Goal: Information Seeking & Learning: Learn about a topic

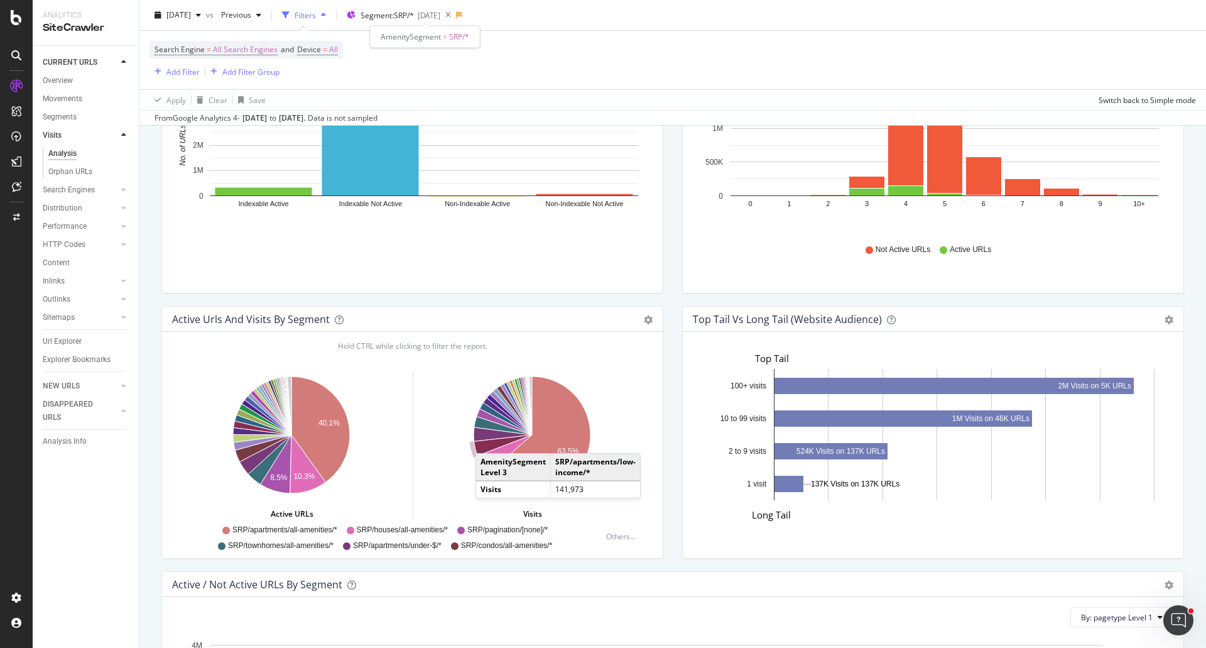
scroll to position [367, 1003]
click at [63, 205] on div "Distribution" at bounding box center [63, 208] width 40 height 13
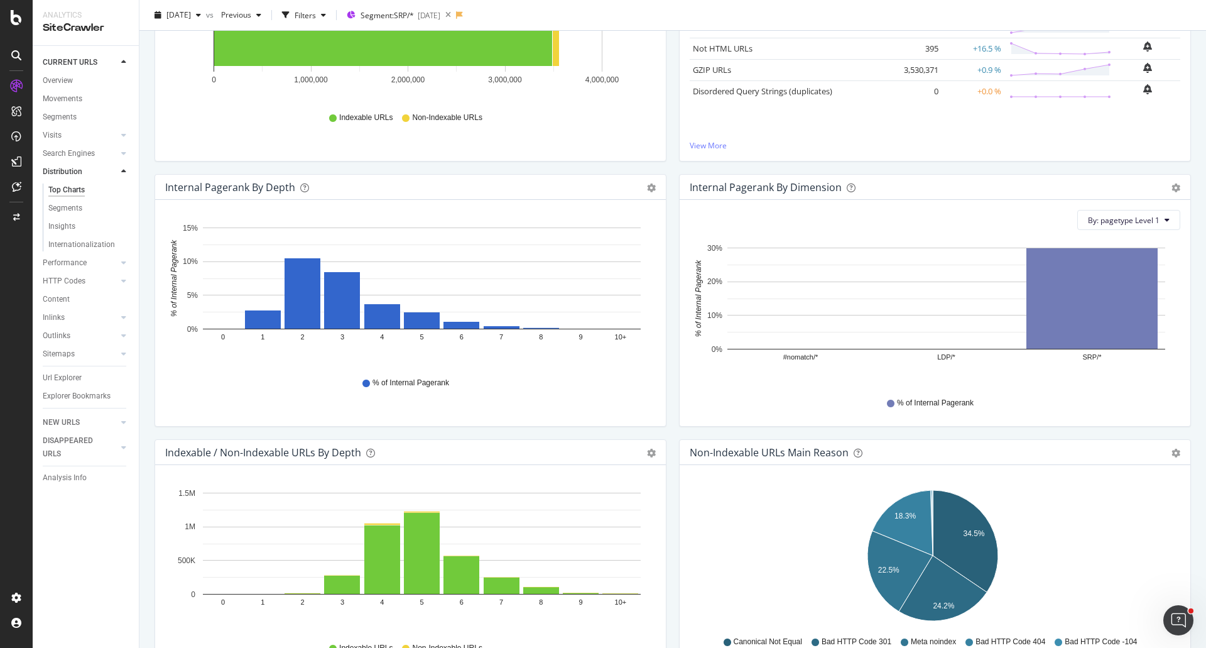
scroll to position [242, 0]
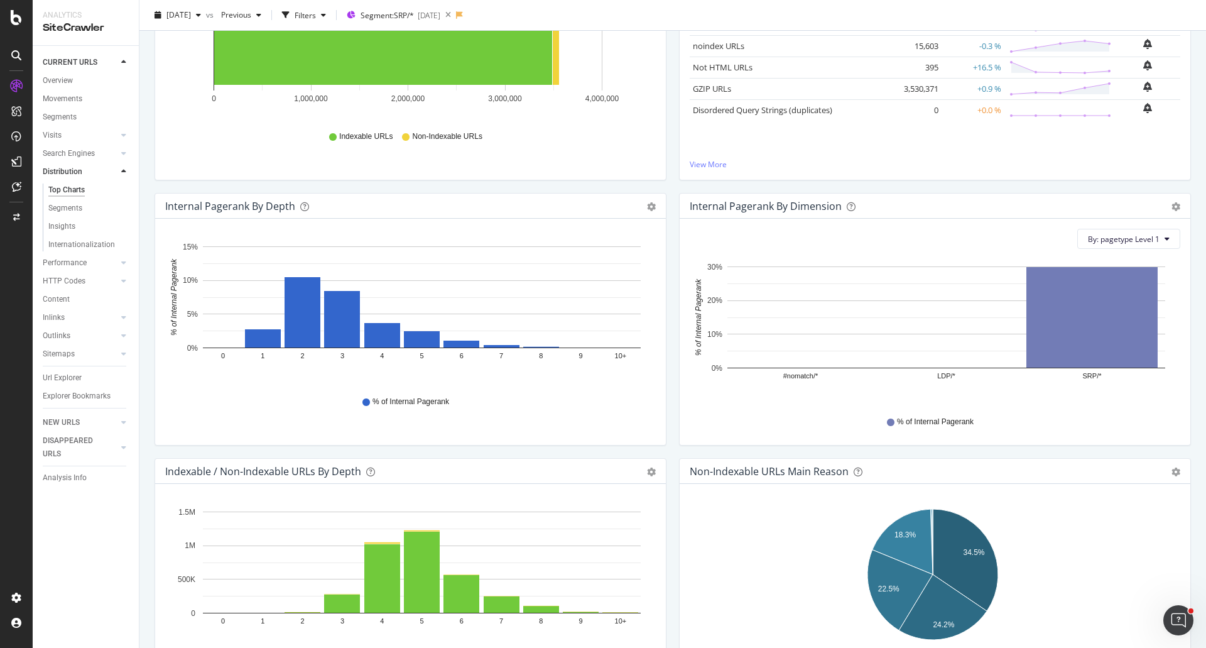
click at [666, 183] on div "Indexable / Non-Indexable URLs Distribution Bar Bar (by Percentage) Table Expor…" at bounding box center [410, 60] width 524 height 265
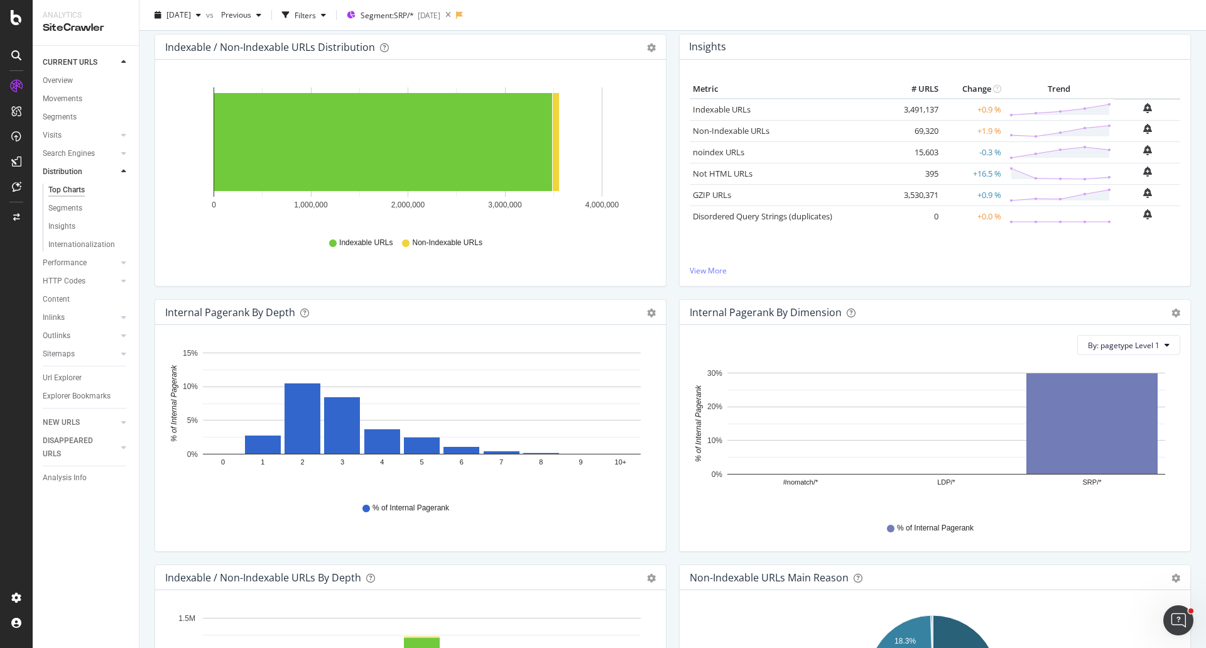
scroll to position [116, 0]
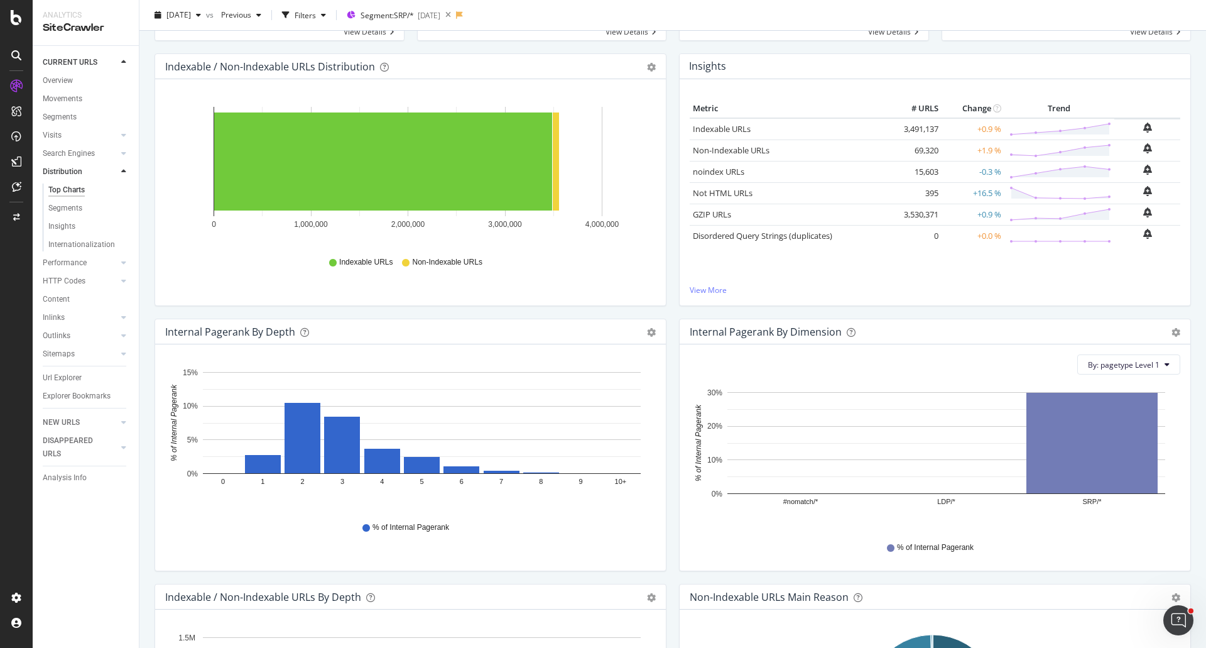
click at [660, 314] on div "Indexable / Non-Indexable URLs Distribution Bar Bar (by Percentage) Table Expor…" at bounding box center [410, 185] width 524 height 265
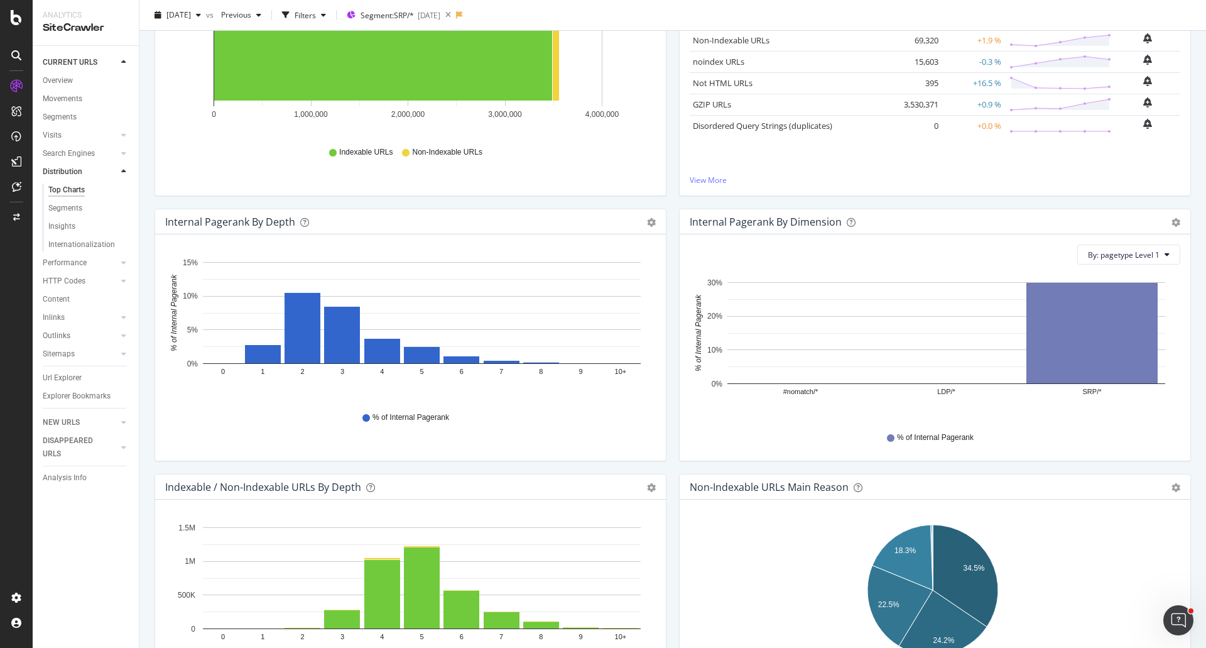
scroll to position [242, 0]
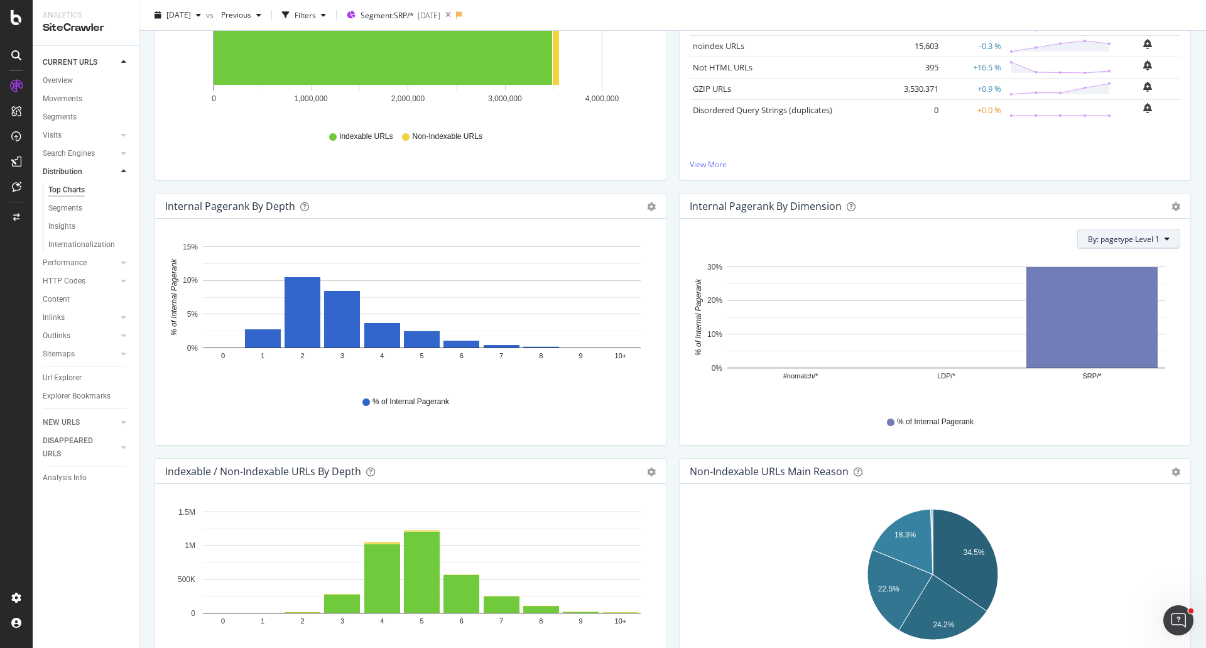
click at [1142, 235] on span "By: pagetype Level 1" at bounding box center [1124, 239] width 72 height 11
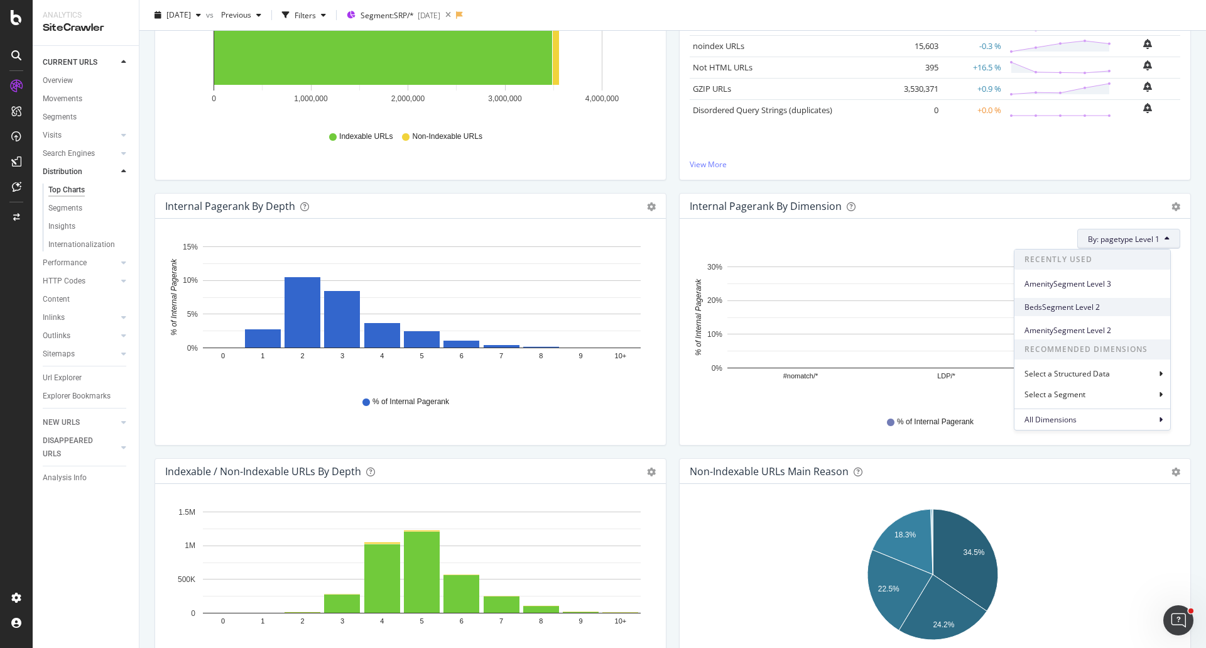
click at [1057, 308] on span "BedsSegment Level 2" at bounding box center [1092, 307] width 136 height 11
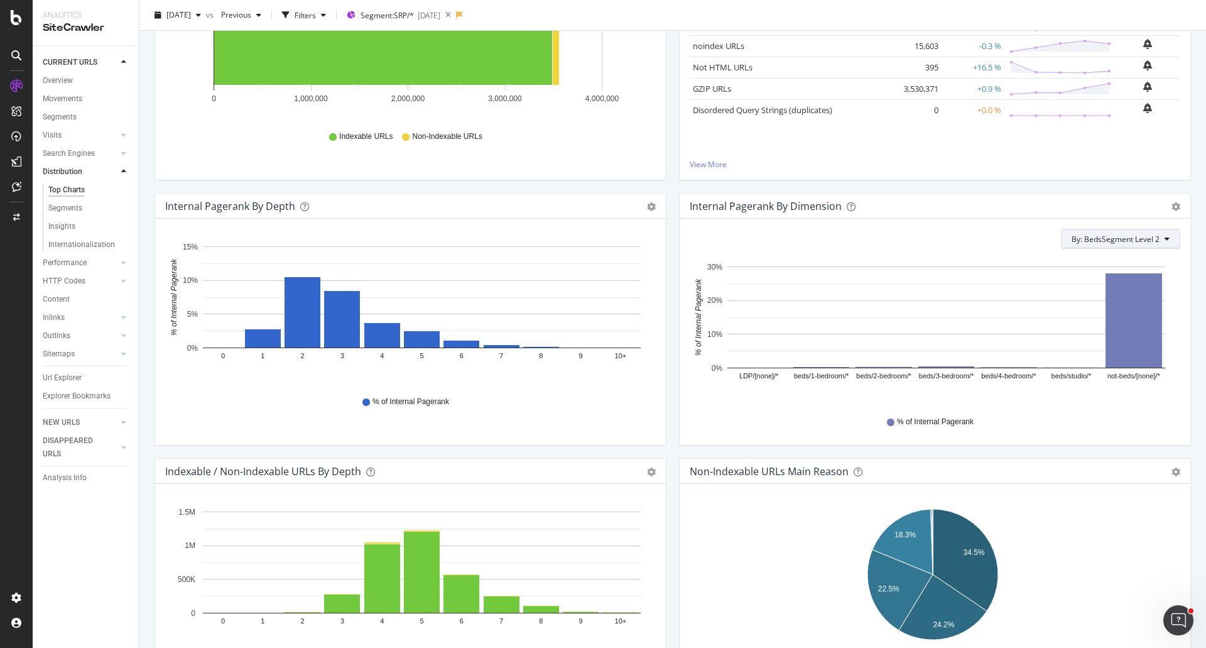
click at [1140, 236] on span "By: BedsSegment Level 2" at bounding box center [1116, 239] width 88 height 11
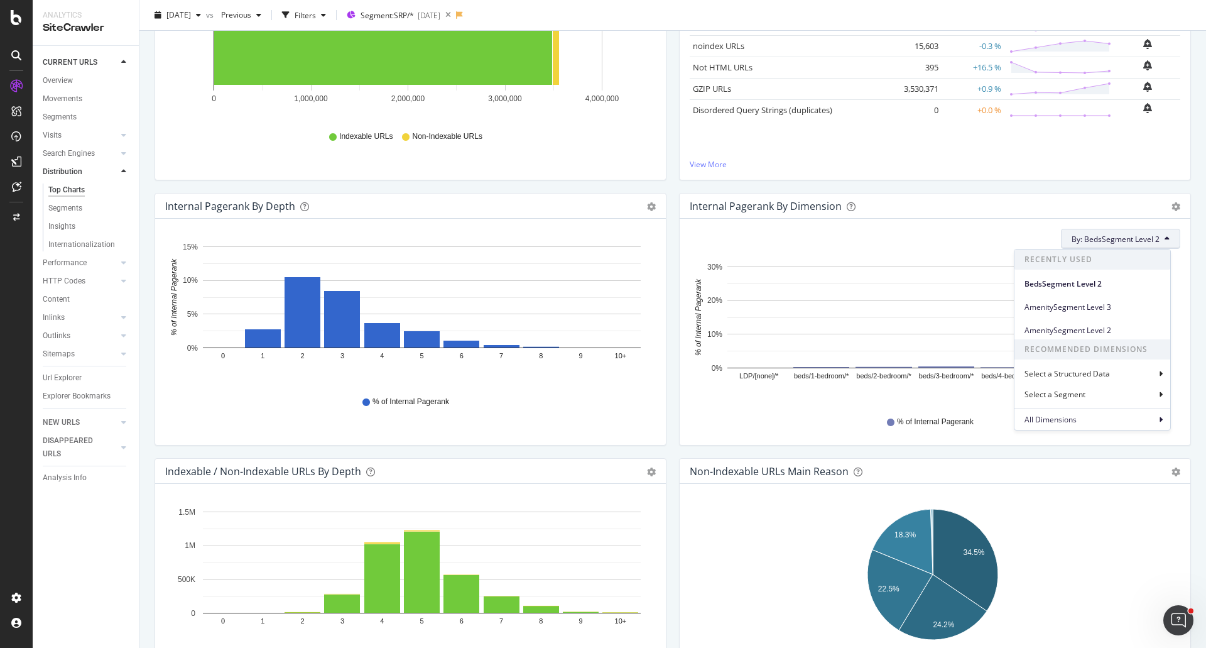
click at [991, 240] on div "By: BedsSegment Level 2 Recently Used BedsSegment Level 2 AmenitySegment Level …" at bounding box center [935, 239] width 491 height 20
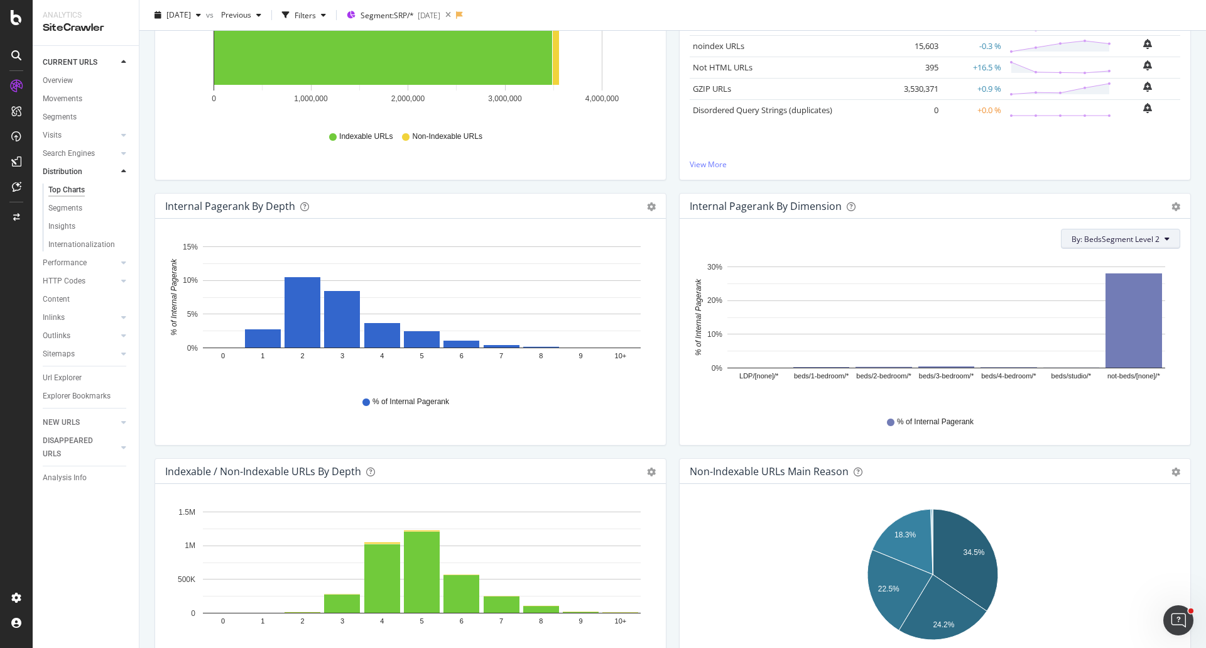
click at [1138, 244] on button "By: BedsSegment Level 2" at bounding box center [1120, 239] width 119 height 20
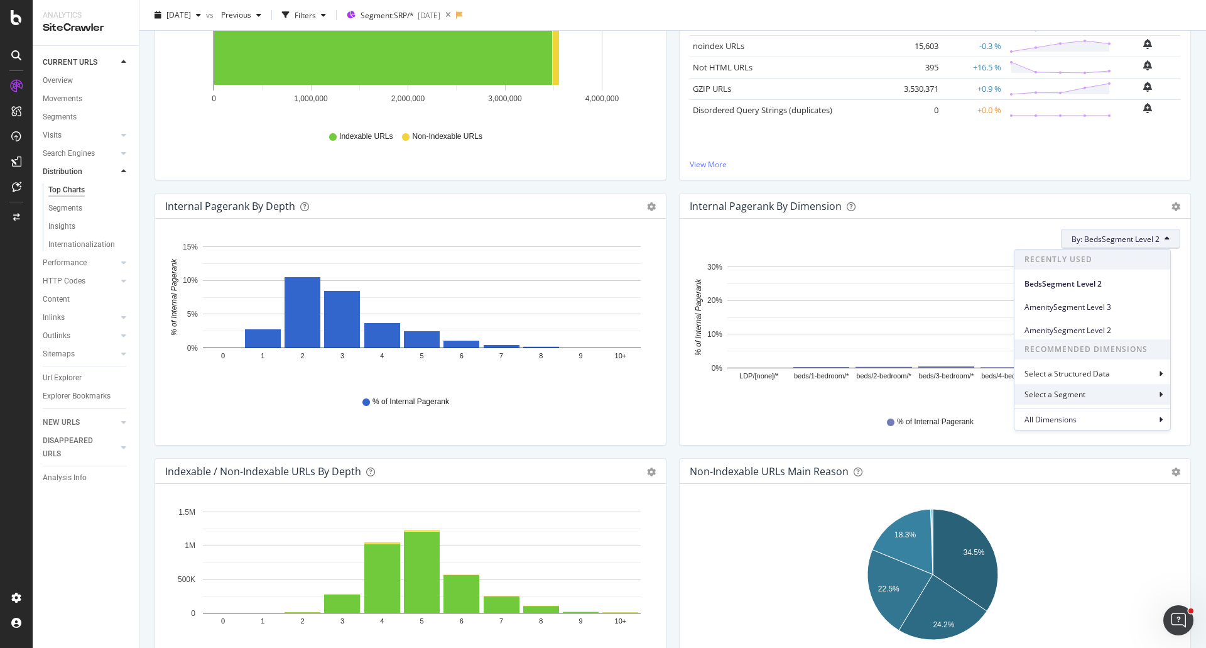
click at [1073, 396] on div "Select a Segment" at bounding box center [1055, 394] width 63 height 11
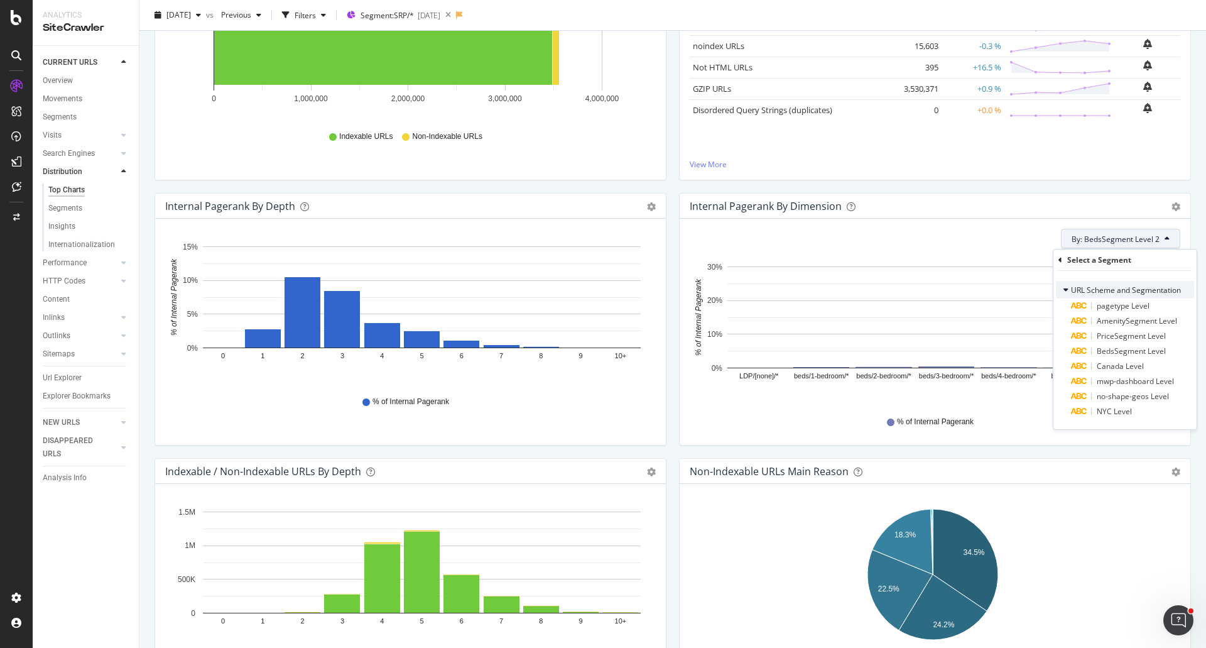
click at [1065, 286] on icon at bounding box center [1065, 290] width 5 height 8
click at [1065, 296] on div "URL Scheme and Segmentation" at bounding box center [1125, 290] width 138 height 18
click at [1062, 259] on icon at bounding box center [1060, 260] width 4 height 8
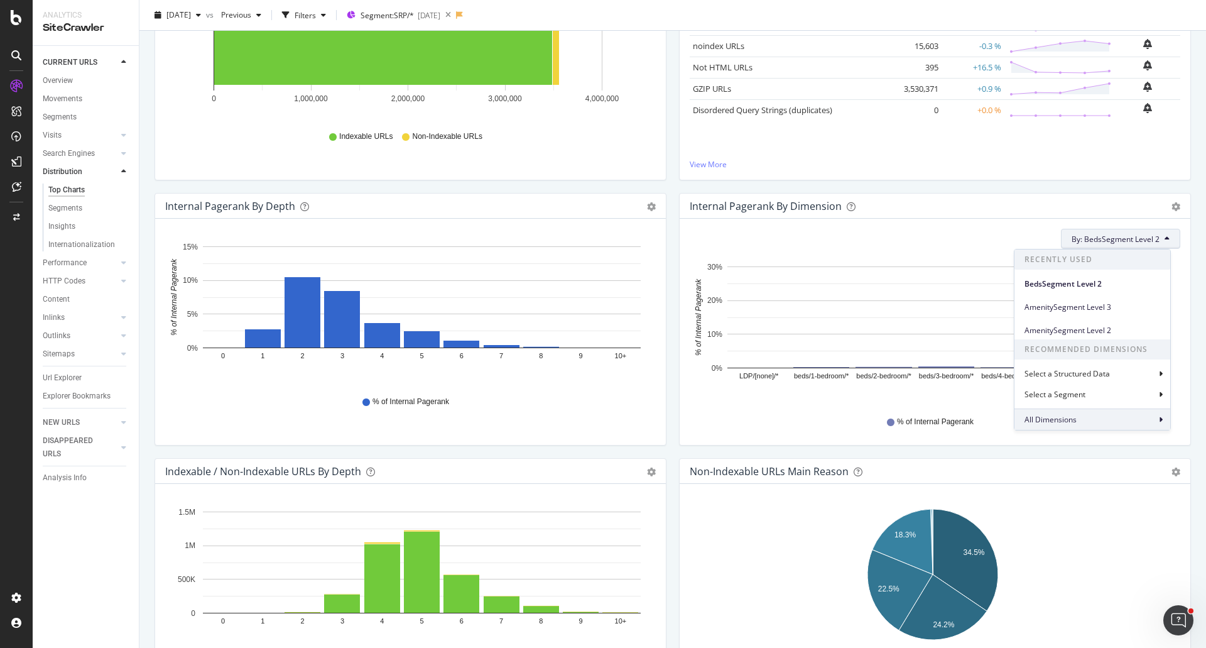
click at [1095, 417] on div "All Dimensions" at bounding box center [1092, 418] width 156 height 21
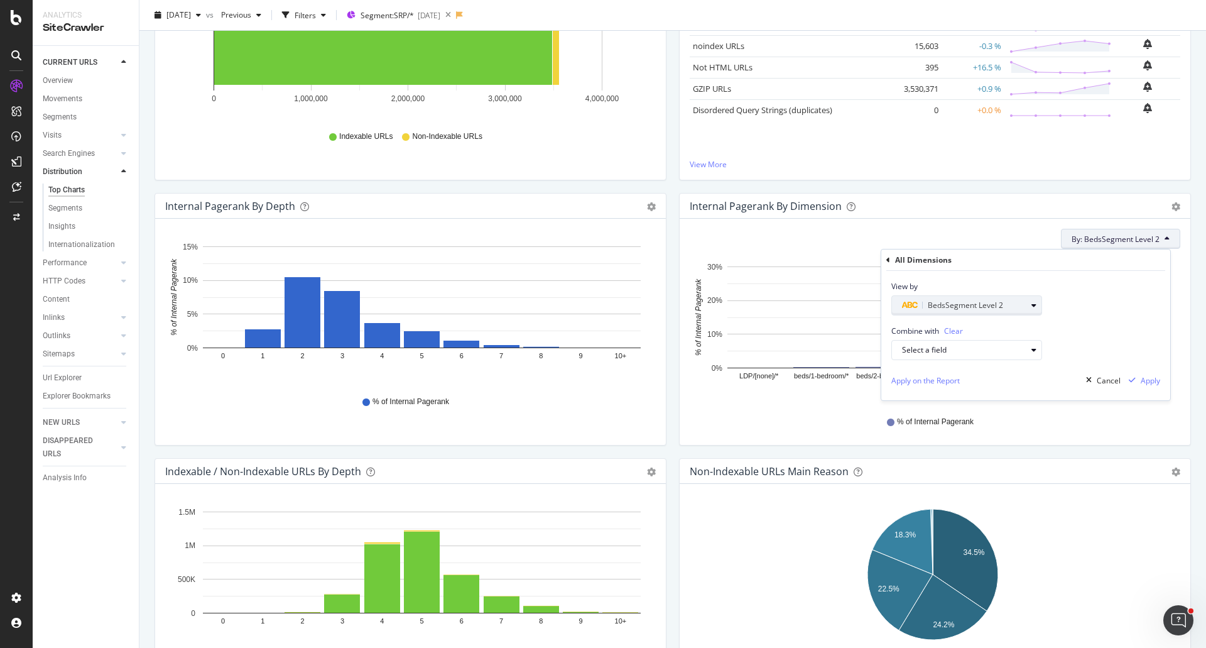
click at [1013, 308] on div "BedsSegment Level 2" at bounding box center [964, 305] width 124 height 15
click at [1121, 307] on div "View by BedsSegment Level 2" at bounding box center [1025, 293] width 289 height 45
click at [1006, 350] on div "Select a field" at bounding box center [964, 350] width 124 height 8
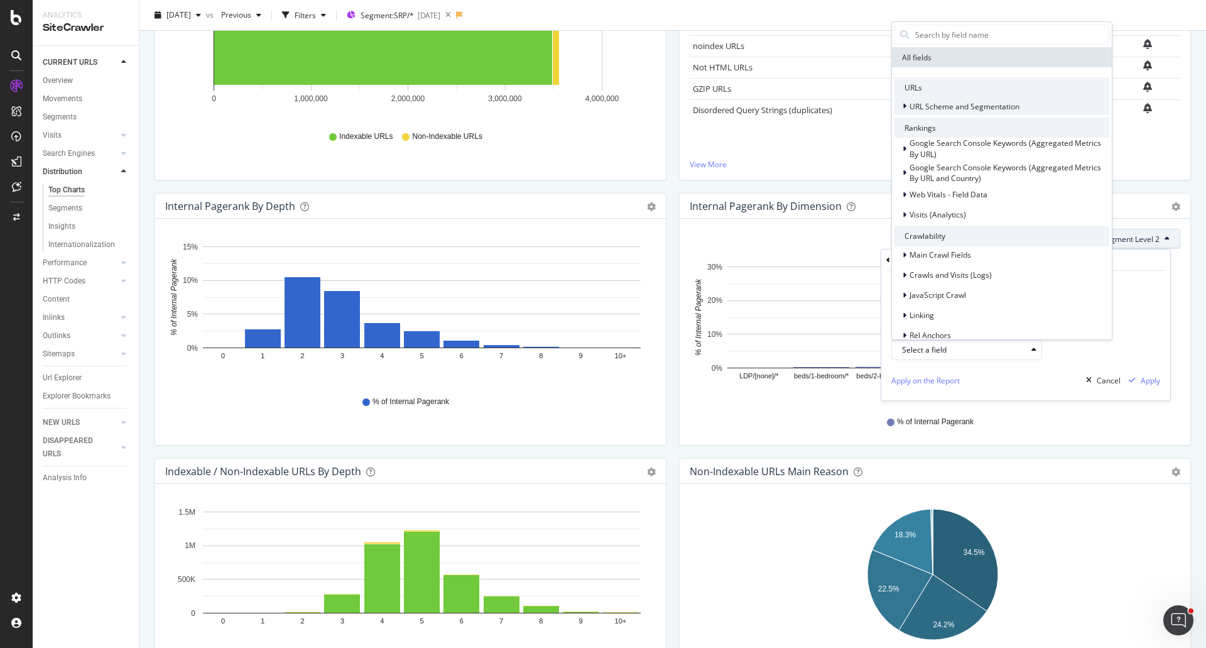
click at [904, 105] on icon at bounding box center [905, 106] width 4 height 8
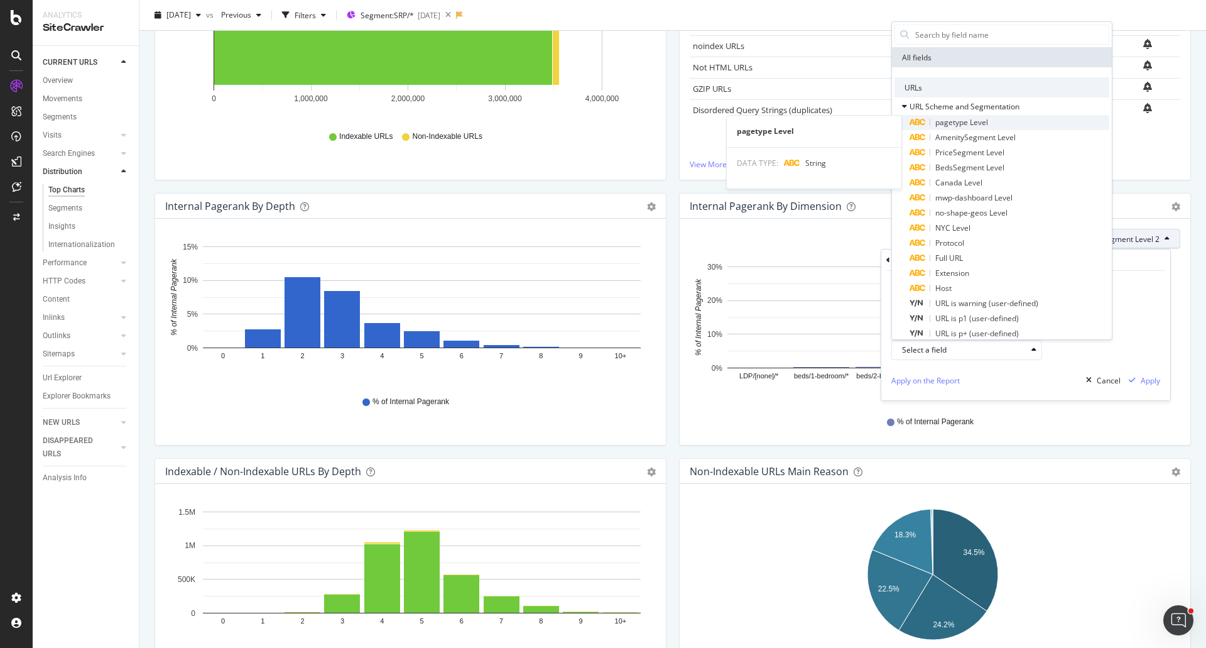
click at [952, 122] on span "pagetype Level" at bounding box center [961, 122] width 53 height 11
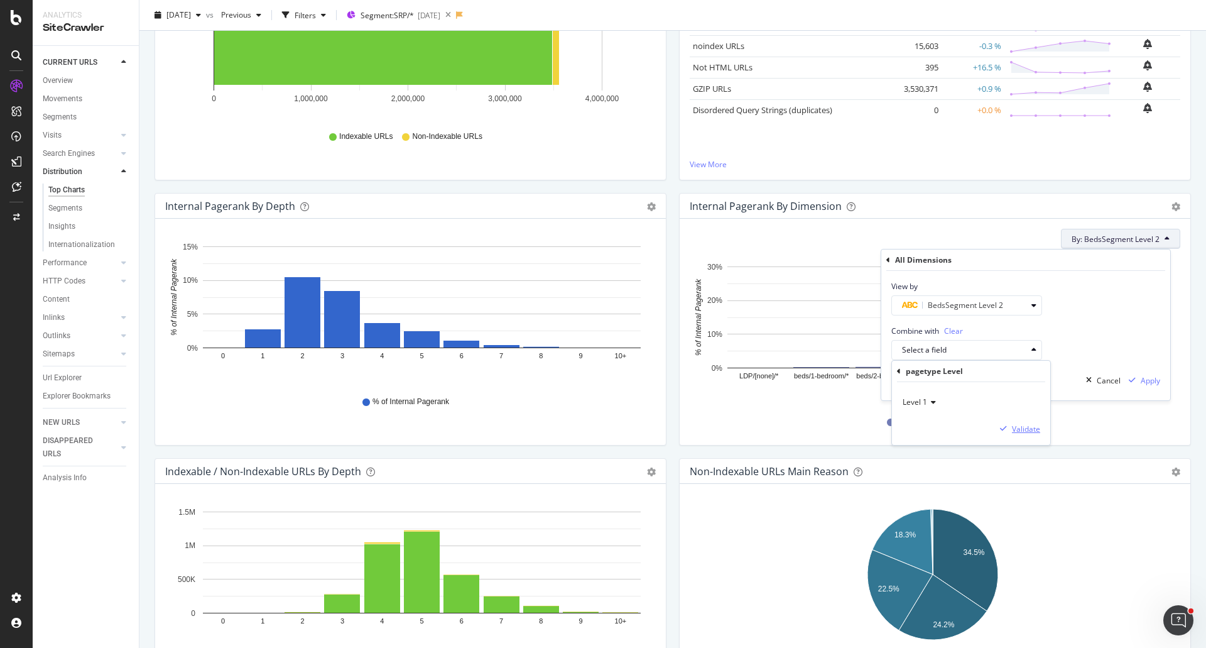
click at [1022, 430] on div "Validate" at bounding box center [1026, 428] width 28 height 11
click at [1036, 351] on icon "button" at bounding box center [1033, 350] width 5 height 8
click at [929, 441] on span "Level 2" at bounding box center [920, 444] width 24 height 11
click at [1146, 379] on div "Apply" at bounding box center [1150, 380] width 19 height 11
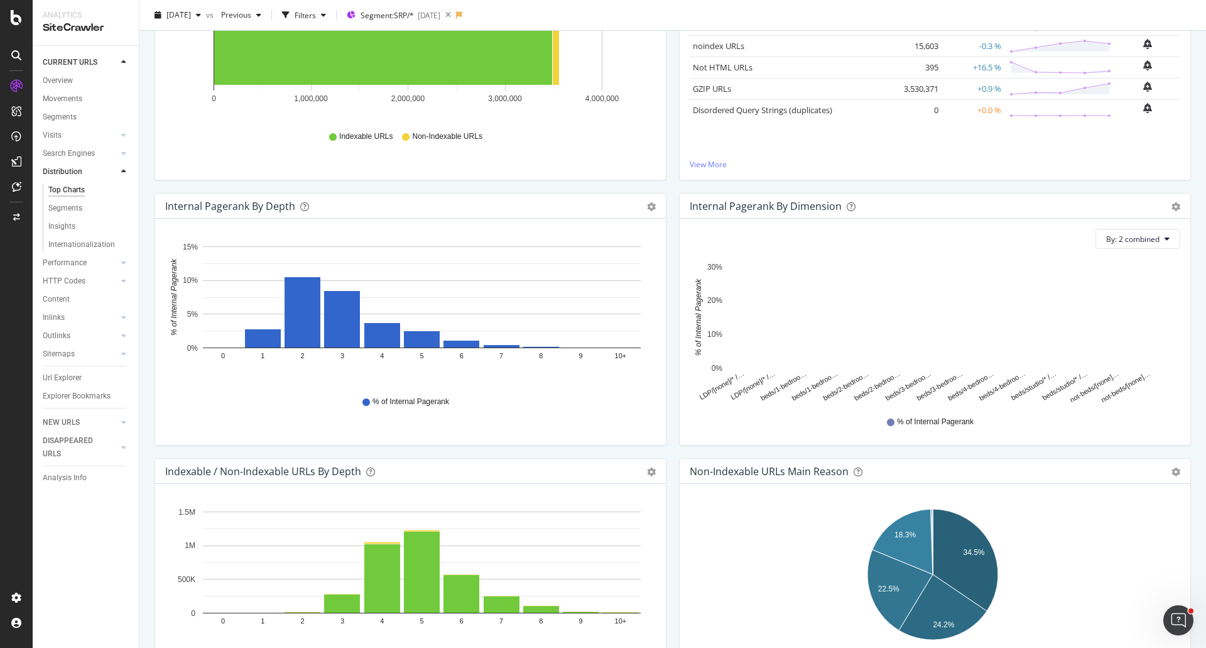
click at [673, 374] on div "Internal Pagerank By Dimension Bar (by Value) Bar (by Percentage) Table Export …" at bounding box center [935, 325] width 524 height 265
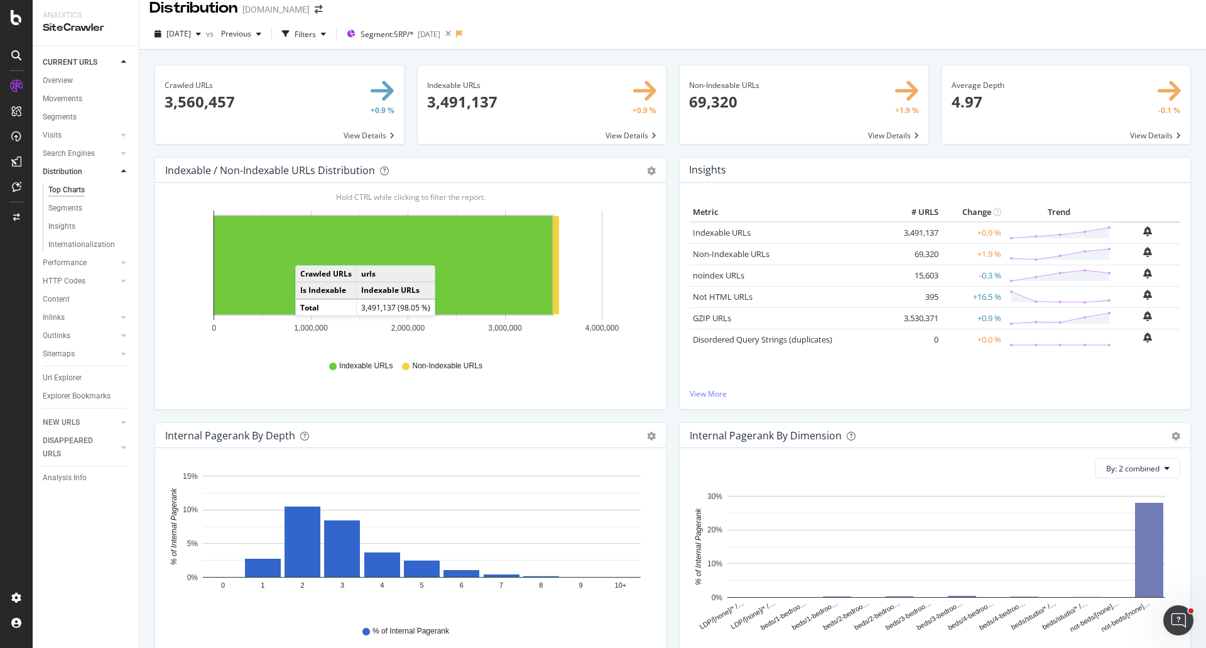
scroll to position [0, 0]
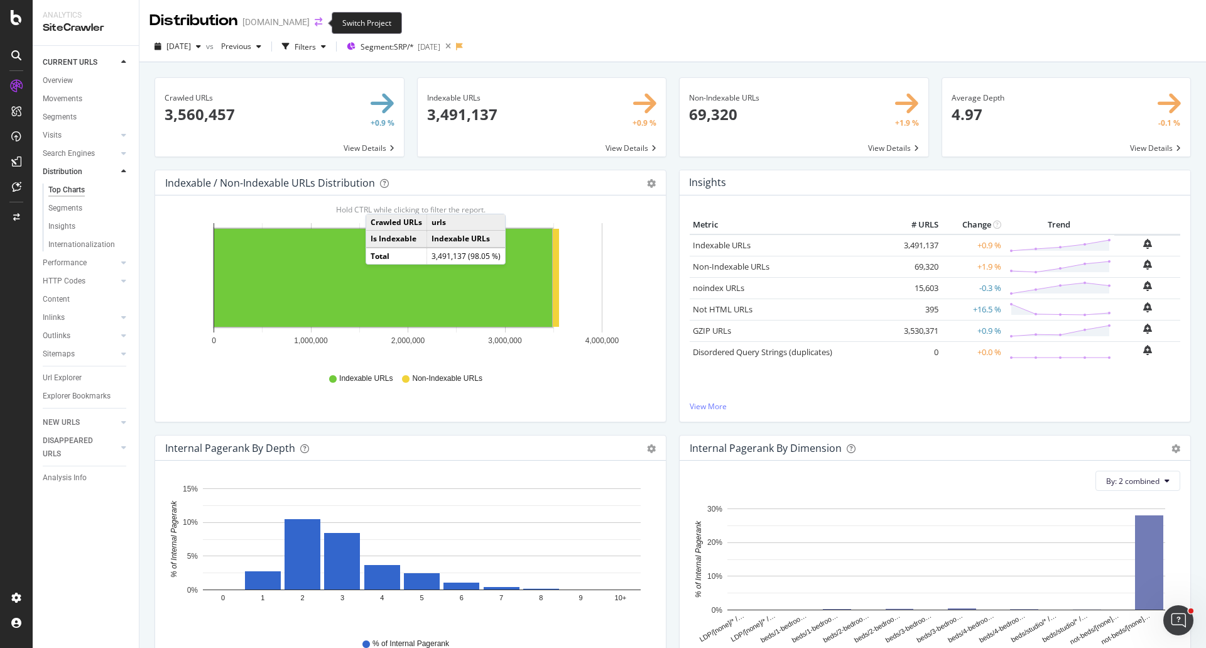
click at [317, 23] on icon "arrow-right-arrow-left" at bounding box center [319, 22] width 8 height 9
